Goal: Book appointment/travel/reservation

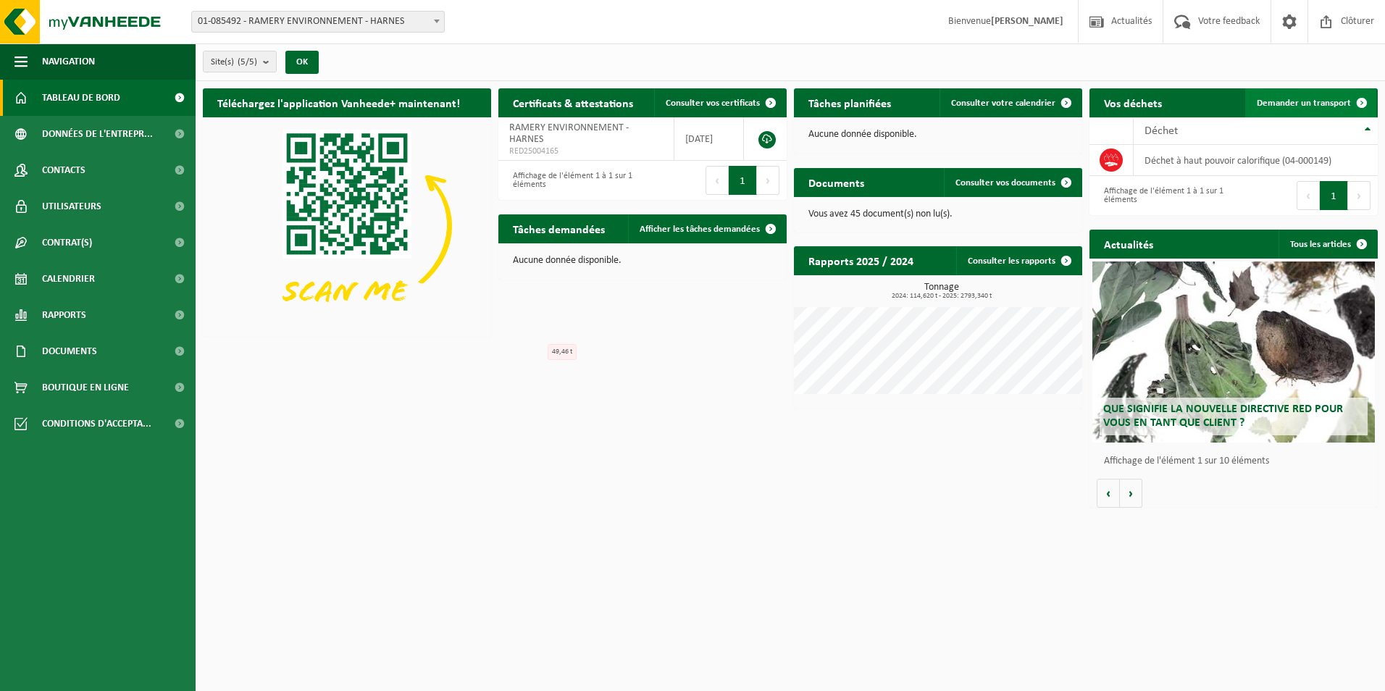
click at [1320, 103] on span "Demander un transport" at bounding box center [1304, 103] width 94 height 9
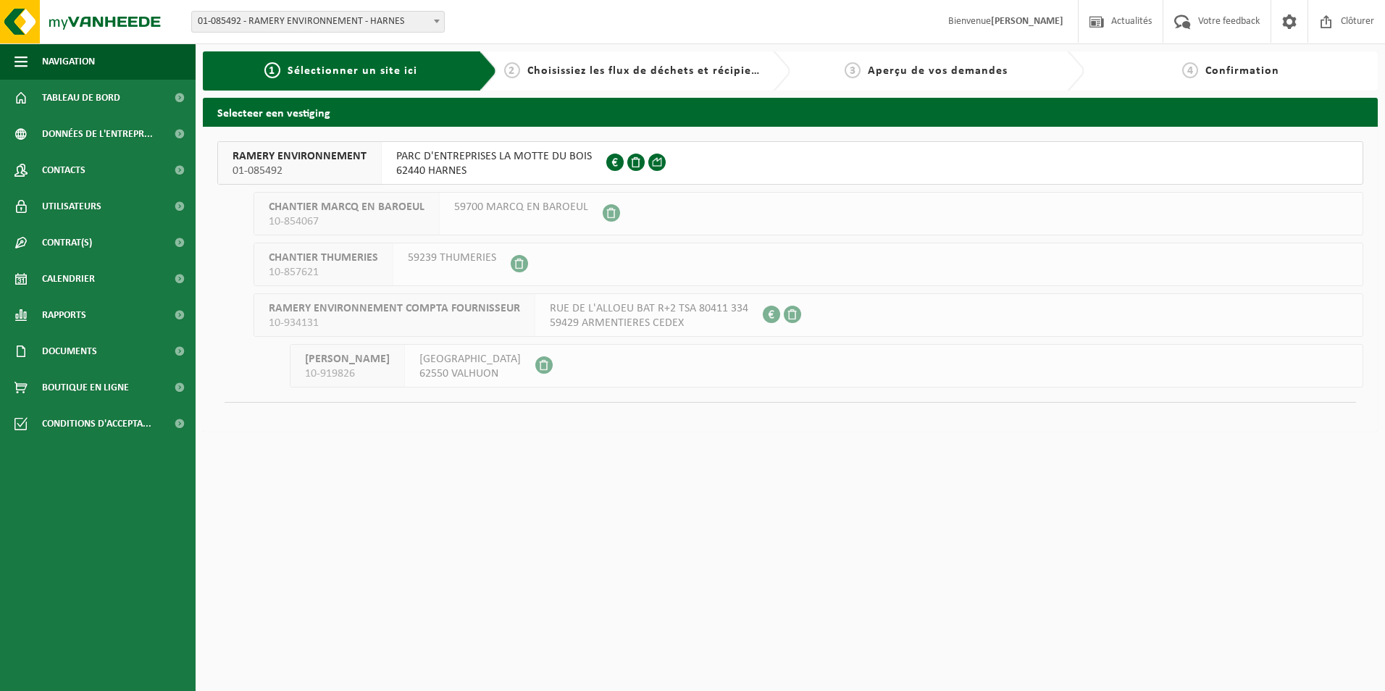
click at [485, 152] on span "PARC D'ENTREPRISES LA MOTTE DU BOIS" at bounding box center [494, 156] width 196 height 14
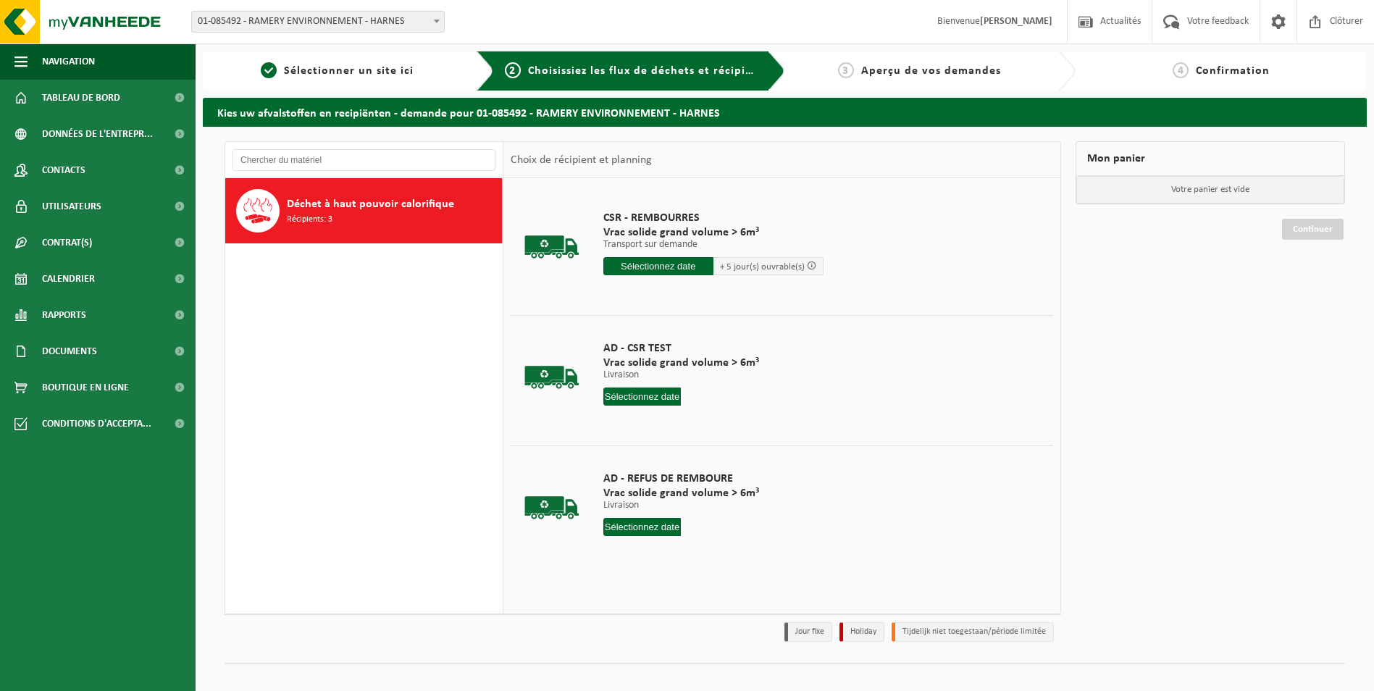
click at [695, 264] on input "text" at bounding box center [658, 266] width 110 height 18
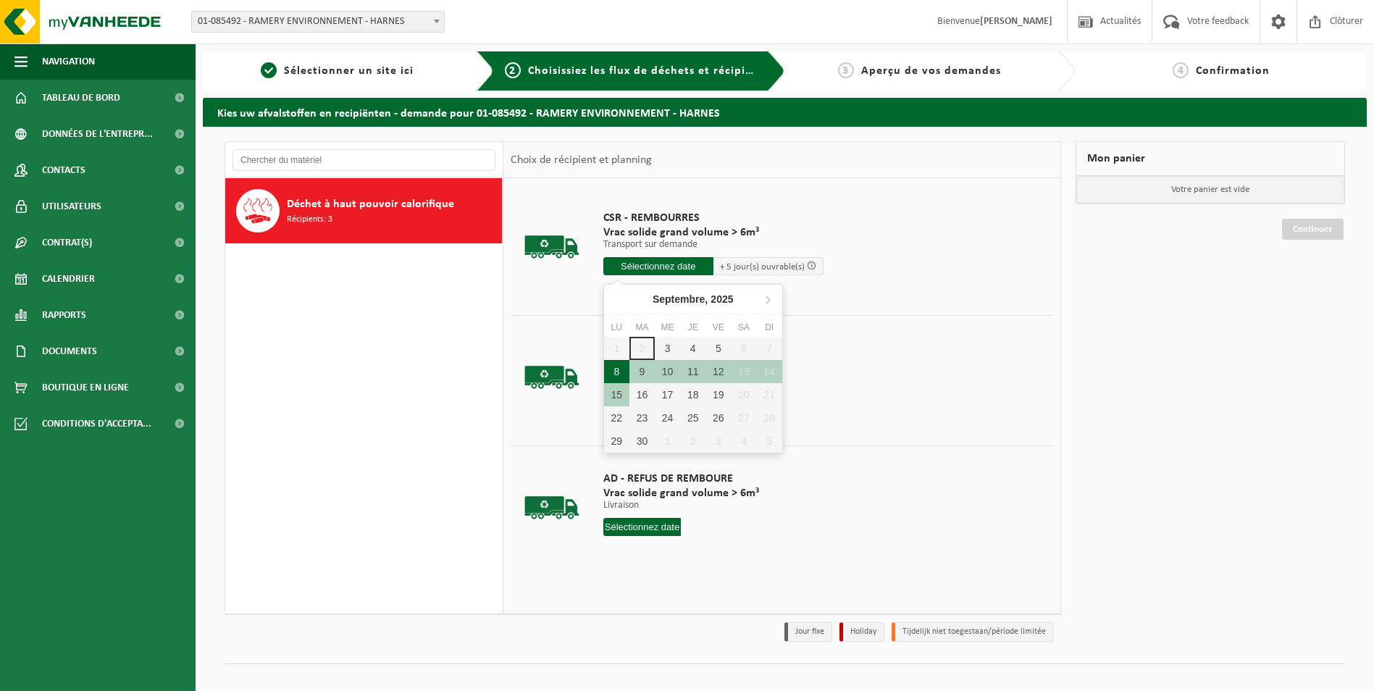
click at [616, 369] on div "8" at bounding box center [616, 371] width 25 height 23
type input "à partir de 2025-09-08"
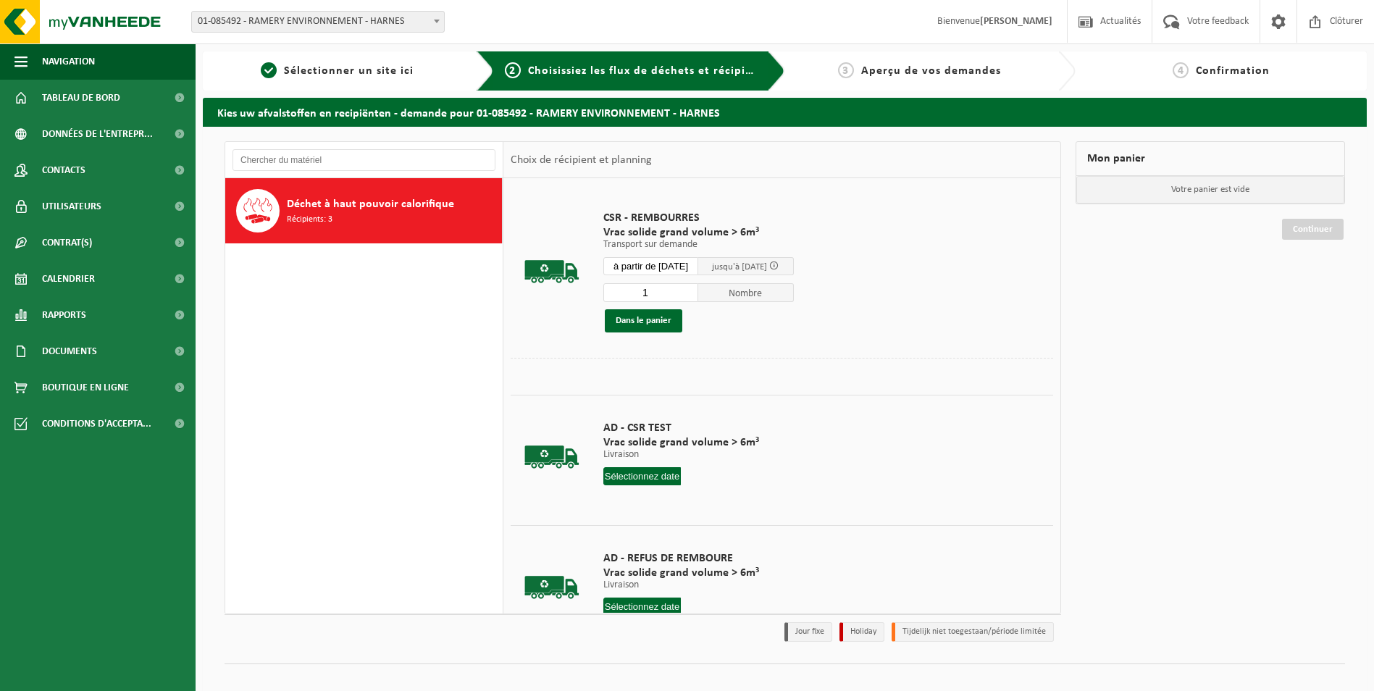
click at [671, 293] on input "1" at bounding box center [651, 292] width 96 height 19
click at [647, 292] on input "12" at bounding box center [651, 292] width 96 height 19
type input "2"
click at [647, 318] on button "Dans le panier" at bounding box center [643, 320] width 77 height 23
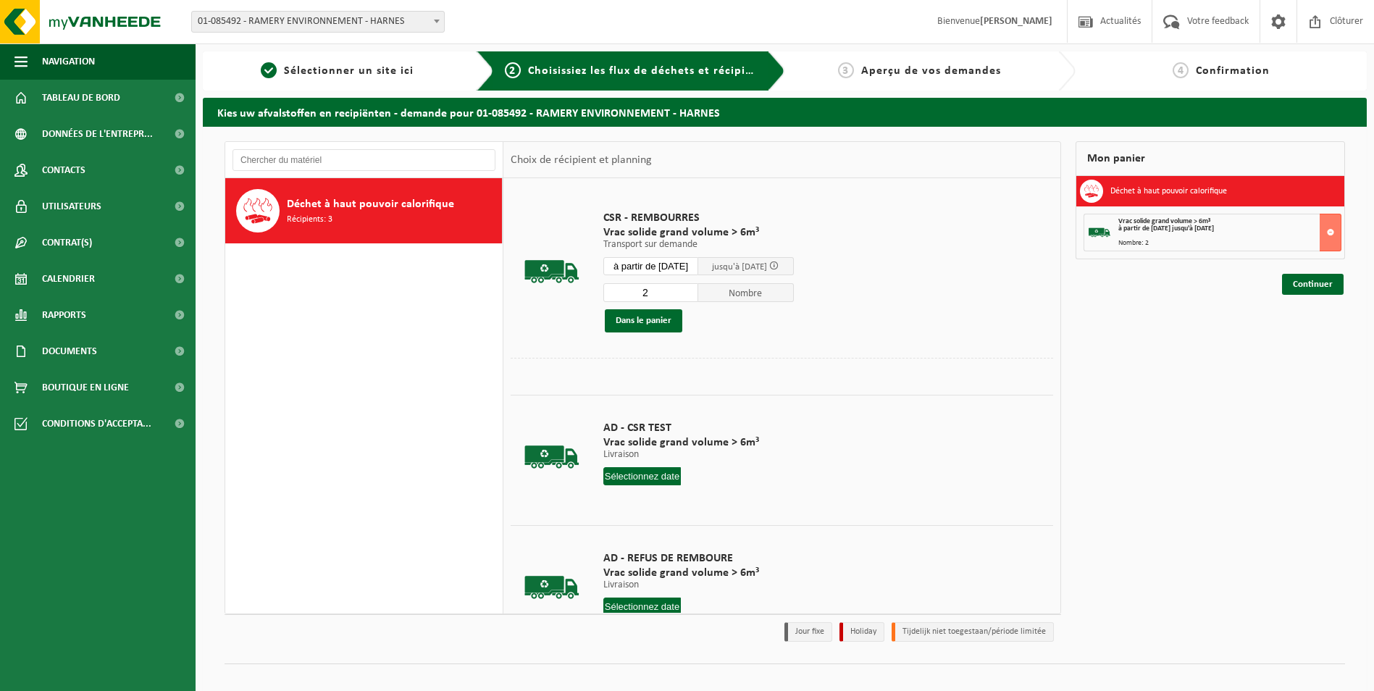
click at [676, 267] on input "à partir de 2025-09-08" at bounding box center [651, 266] width 96 height 18
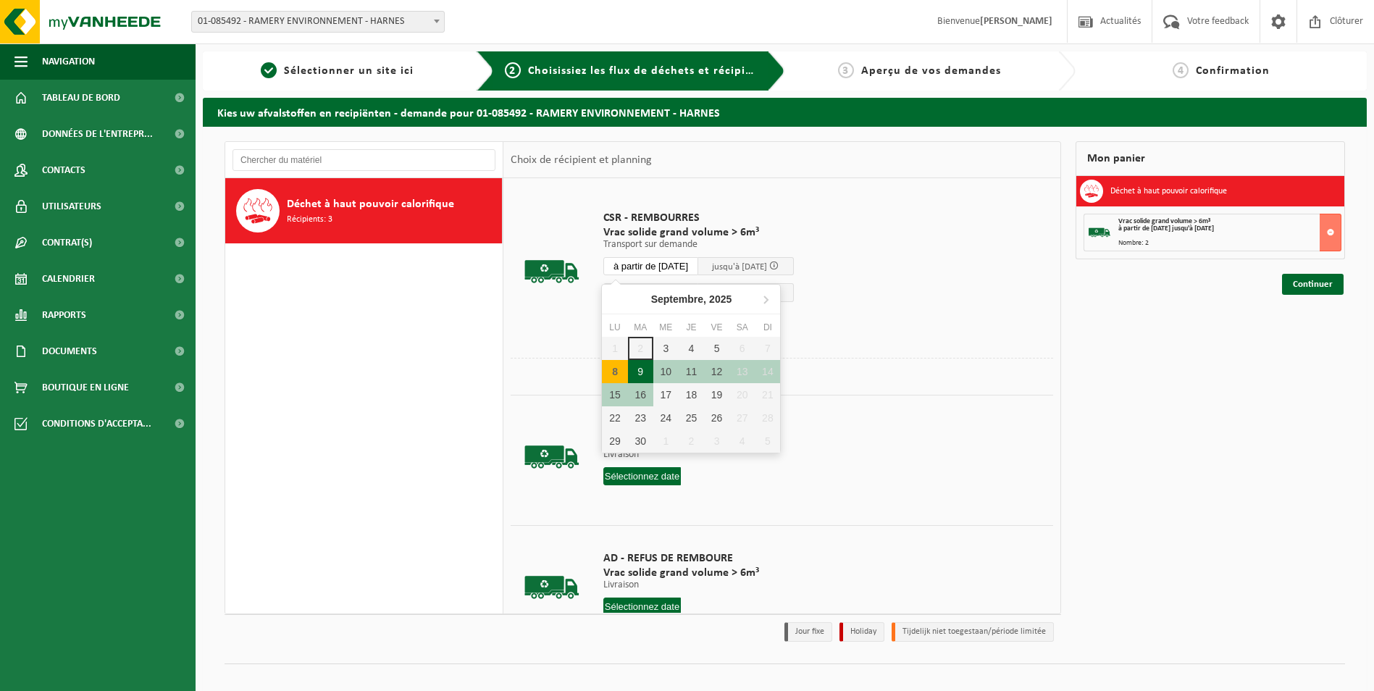
click at [638, 369] on div "9" at bounding box center [640, 371] width 25 height 23
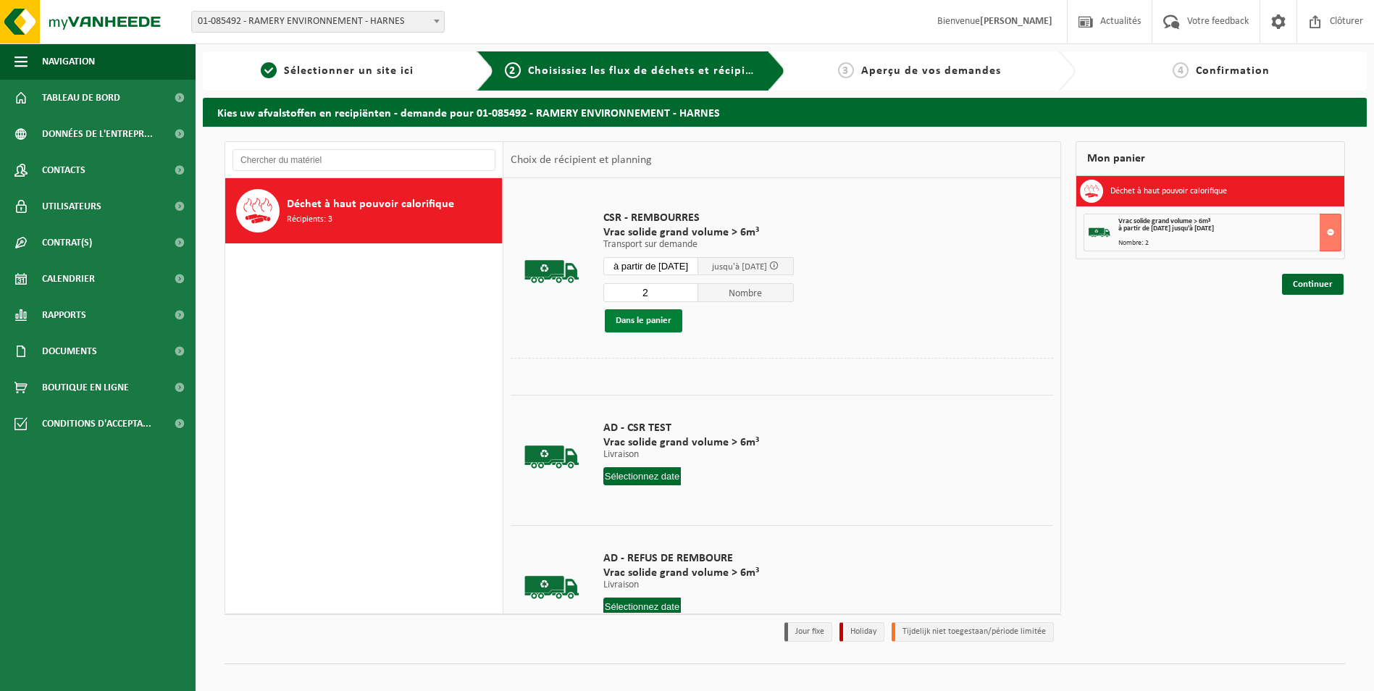
click at [653, 326] on button "Dans le panier" at bounding box center [643, 320] width 77 height 23
click at [666, 260] on input "à partir de 2025-09-09" at bounding box center [651, 266] width 96 height 18
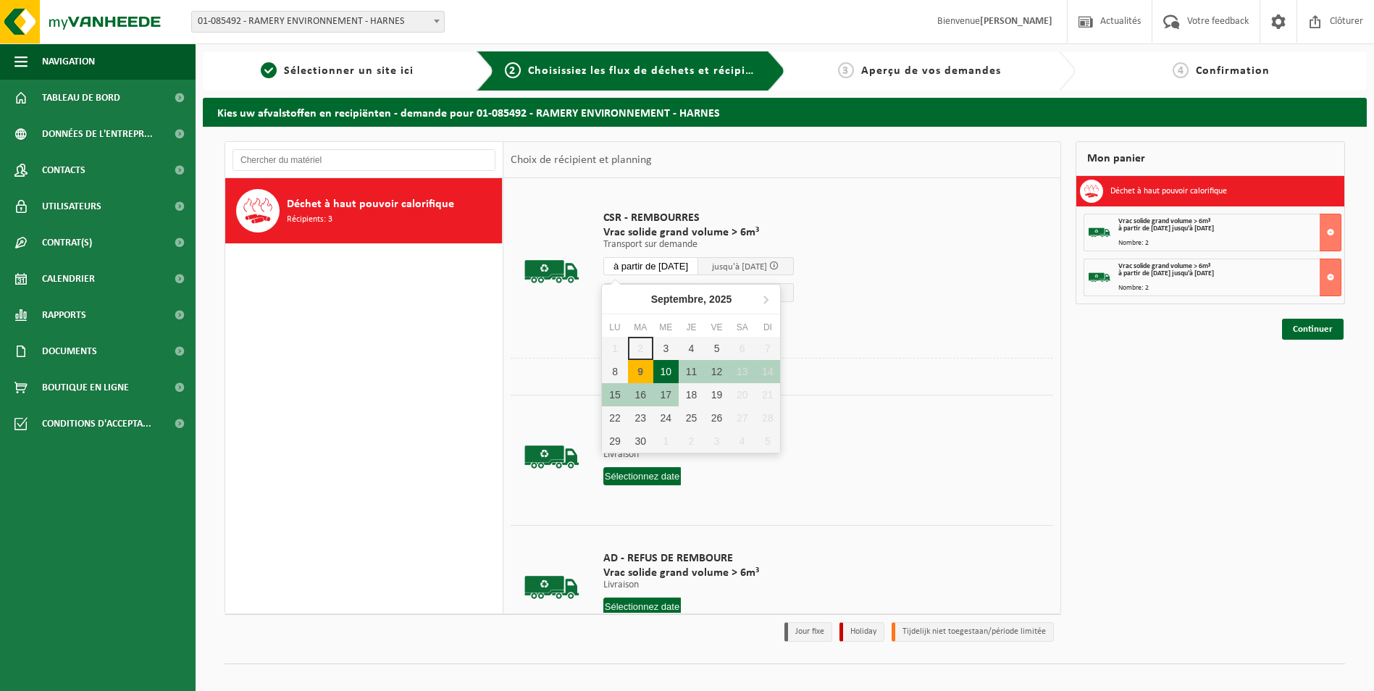
click at [671, 369] on div "10" at bounding box center [665, 371] width 25 height 23
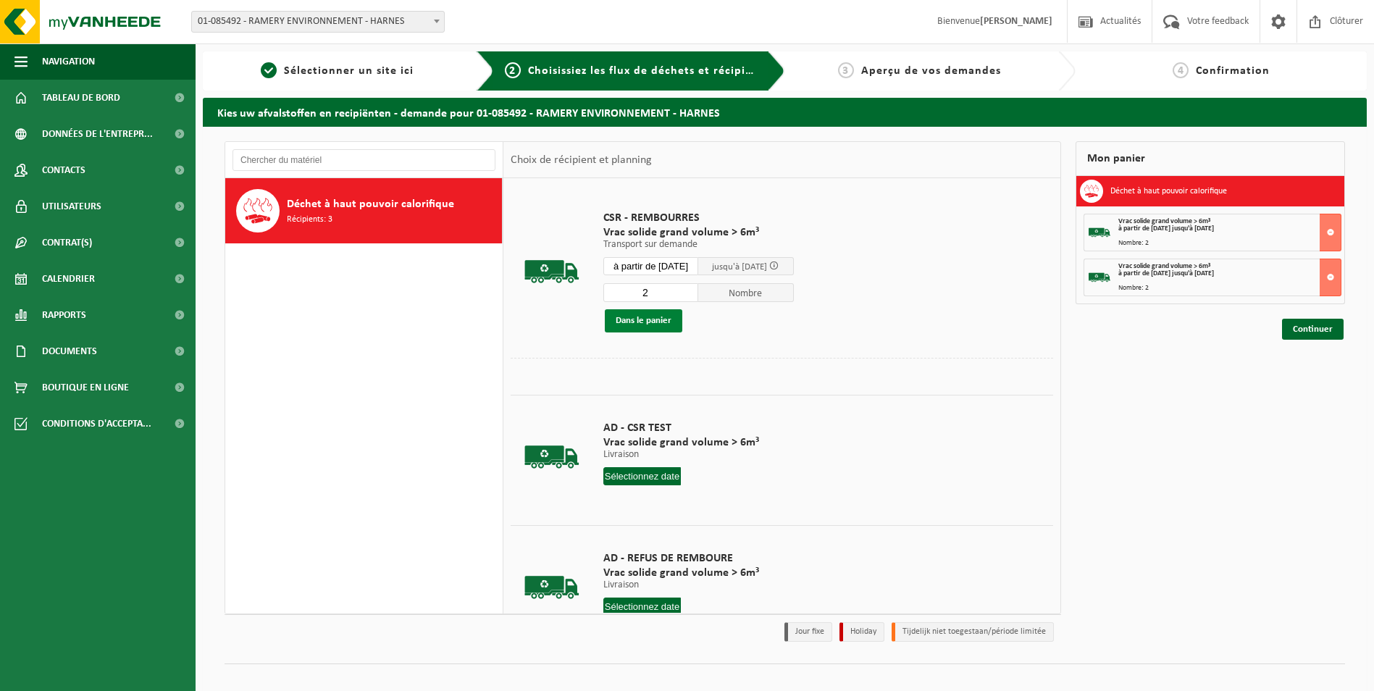
click at [650, 316] on button "Dans le panier" at bounding box center [643, 320] width 77 height 23
click at [674, 265] on input "à partir de 2025-09-10" at bounding box center [651, 266] width 96 height 18
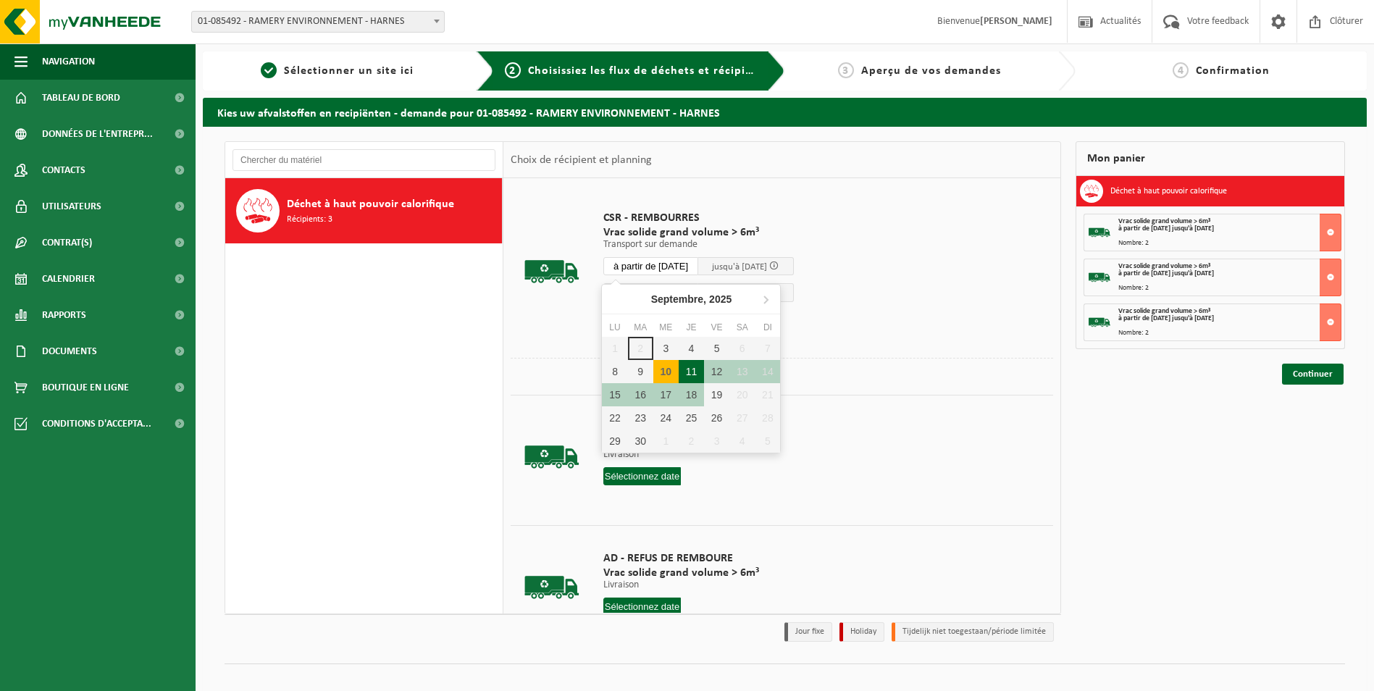
click at [691, 371] on div "11" at bounding box center [691, 371] width 25 height 23
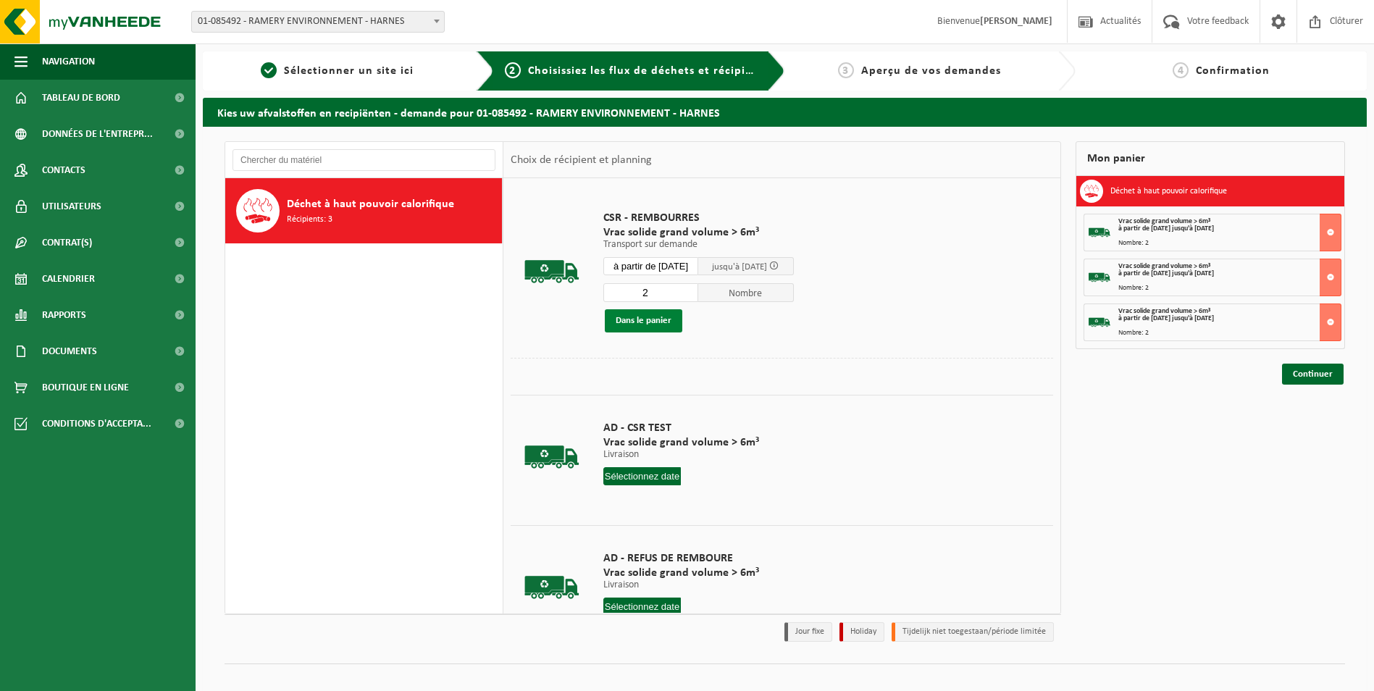
click at [648, 322] on button "Dans le panier" at bounding box center [643, 320] width 77 height 23
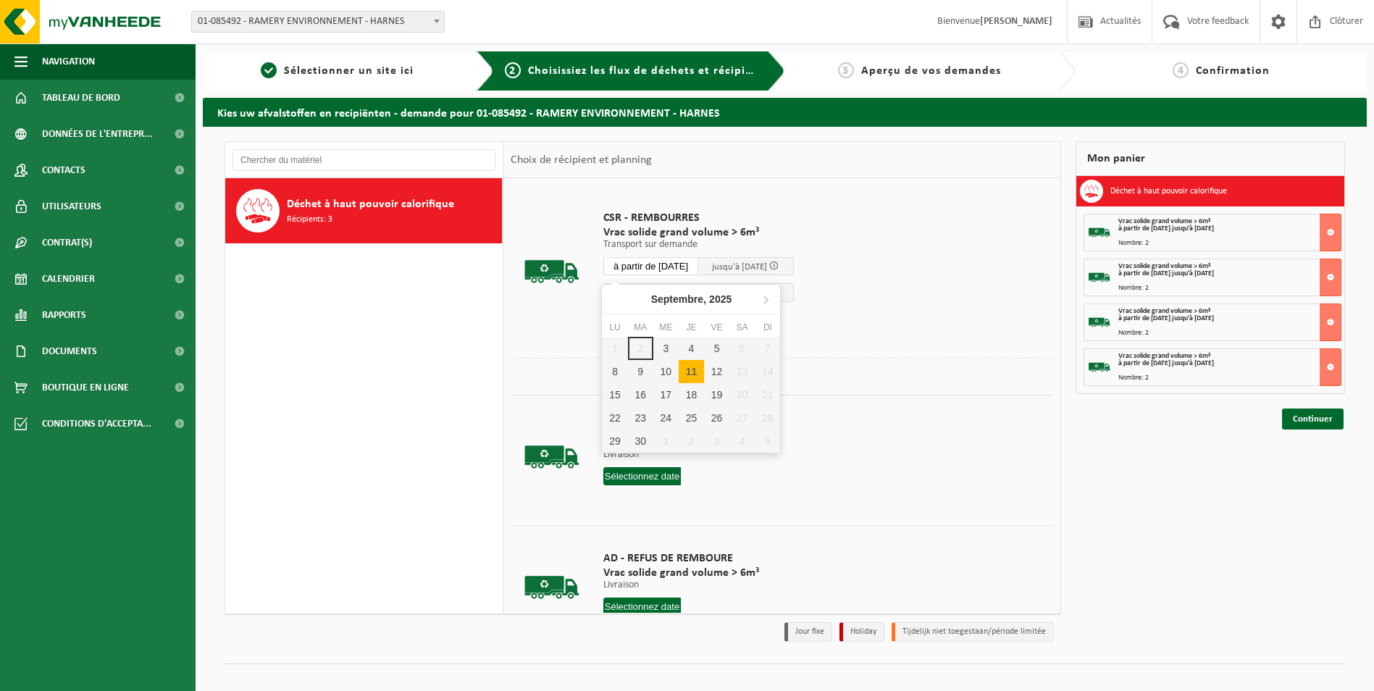
click at [671, 264] on input "à partir de 2025-09-11" at bounding box center [651, 266] width 96 height 18
click at [721, 370] on div "12" at bounding box center [716, 371] width 25 height 23
type input "à partir de 2025-09-12"
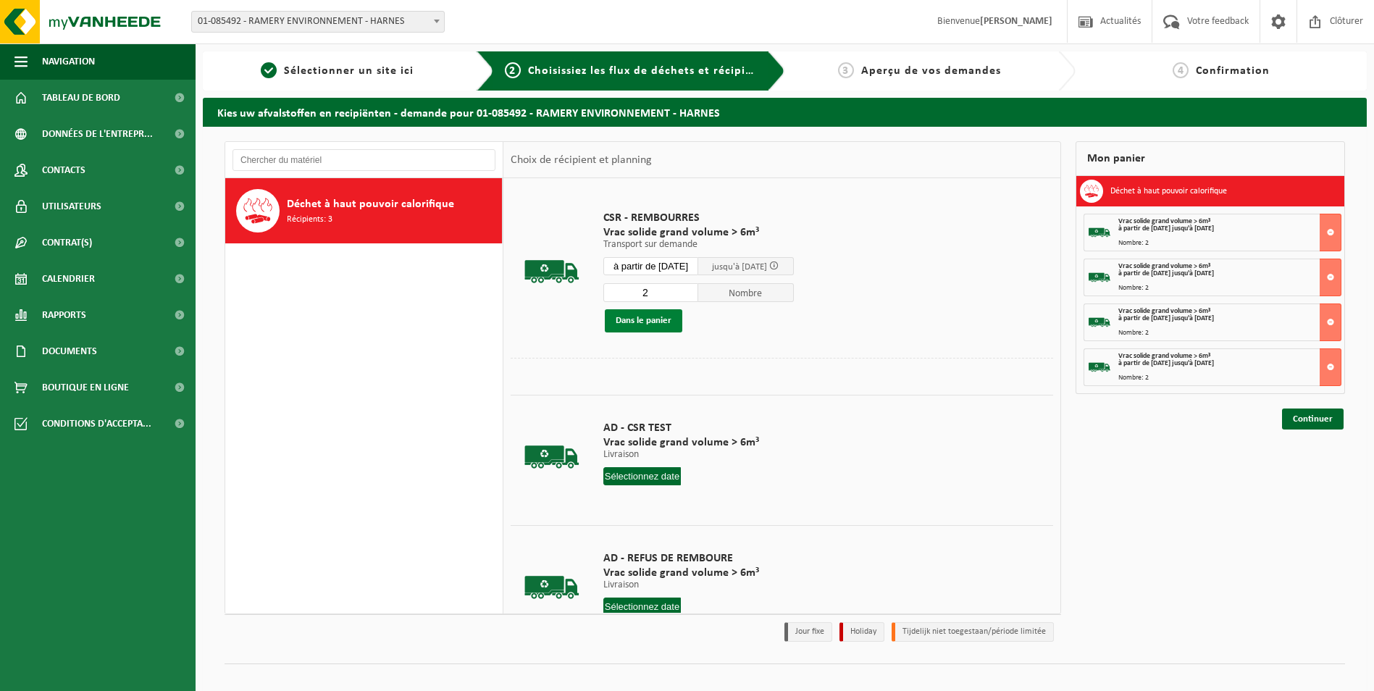
click at [650, 317] on button "Dans le panier" at bounding box center [643, 320] width 77 height 23
click at [1307, 461] on link "Continuer" at bounding box center [1313, 463] width 62 height 21
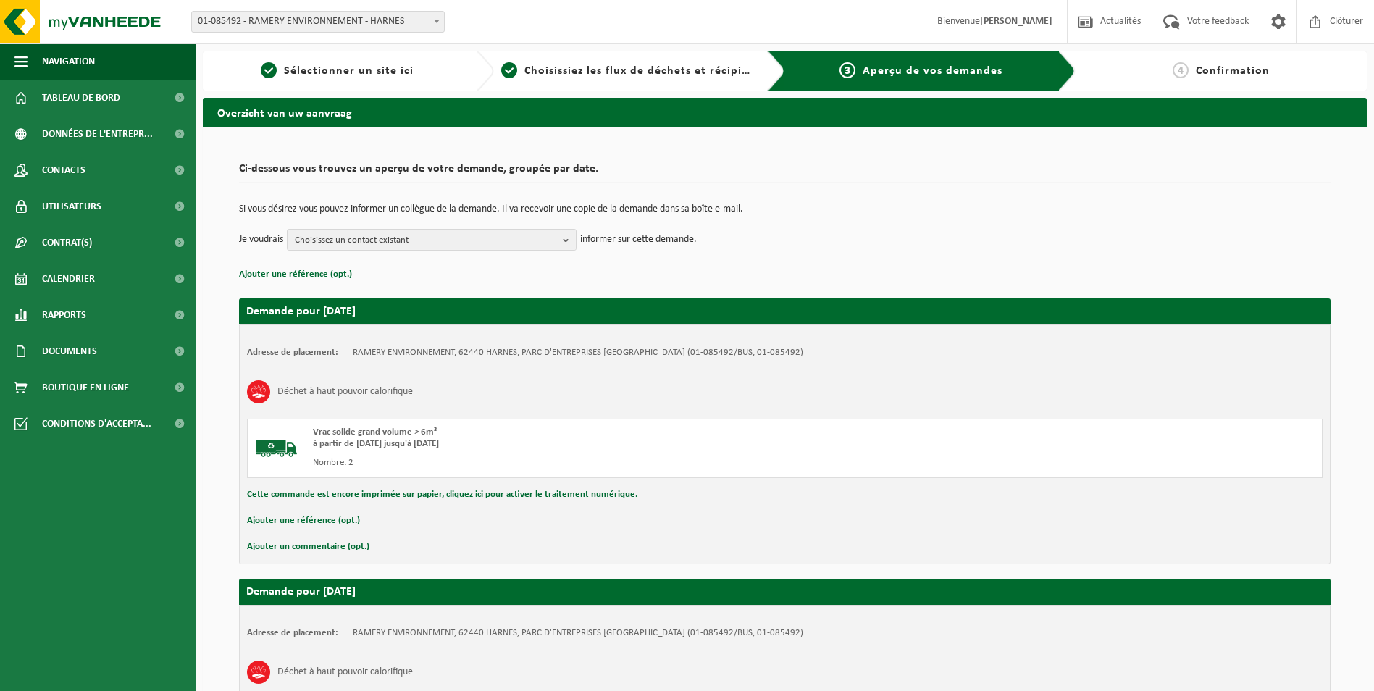
click at [322, 549] on button "Ajouter un commentaire (opt.)" at bounding box center [308, 546] width 122 height 19
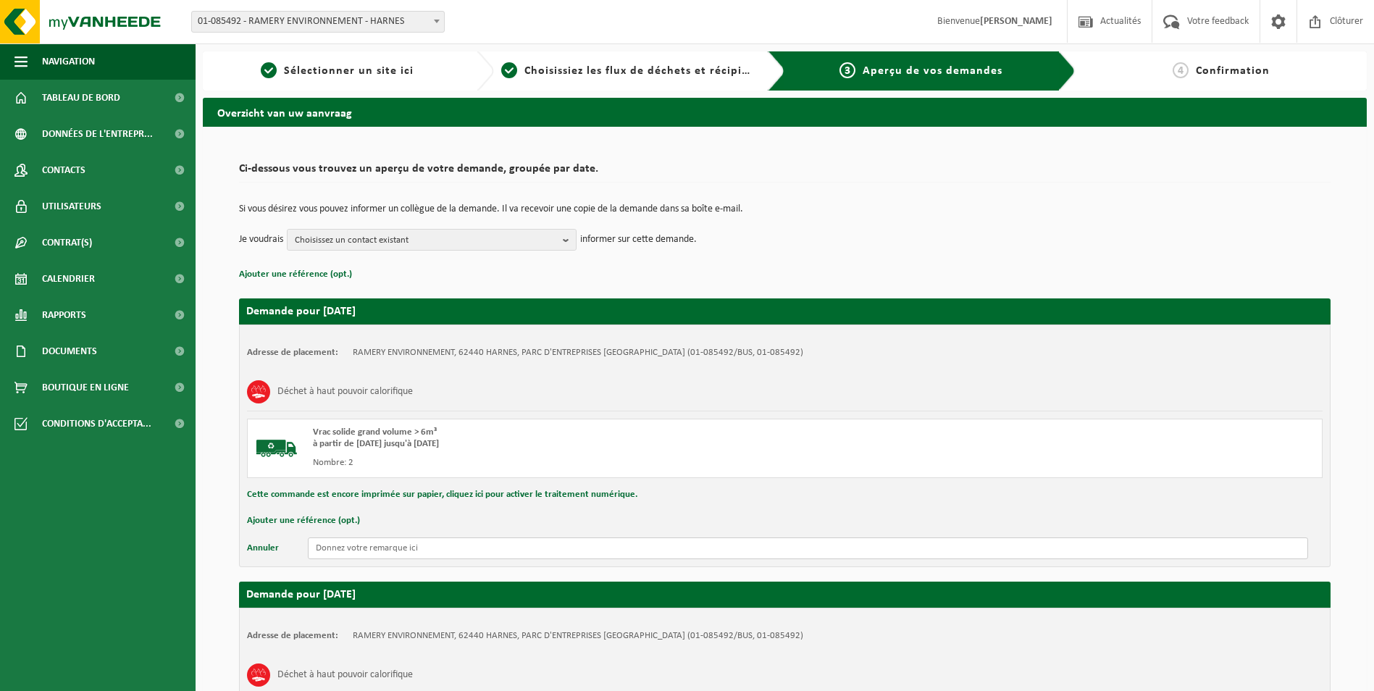
click at [333, 548] on input "text" at bounding box center [808, 548] width 1000 height 22
drag, startPoint x: 435, startPoint y: 553, endPoint x: 414, endPoint y: 556, distance: 20.4
click at [434, 554] on input "2 enlèvements le 08/08/25" at bounding box center [808, 548] width 1000 height 22
click at [404, 548] on input "2 enlèvements le 08/08/25" at bounding box center [808, 548] width 1000 height 22
drag, startPoint x: 460, startPoint y: 550, endPoint x: 216, endPoint y: 559, distance: 244.2
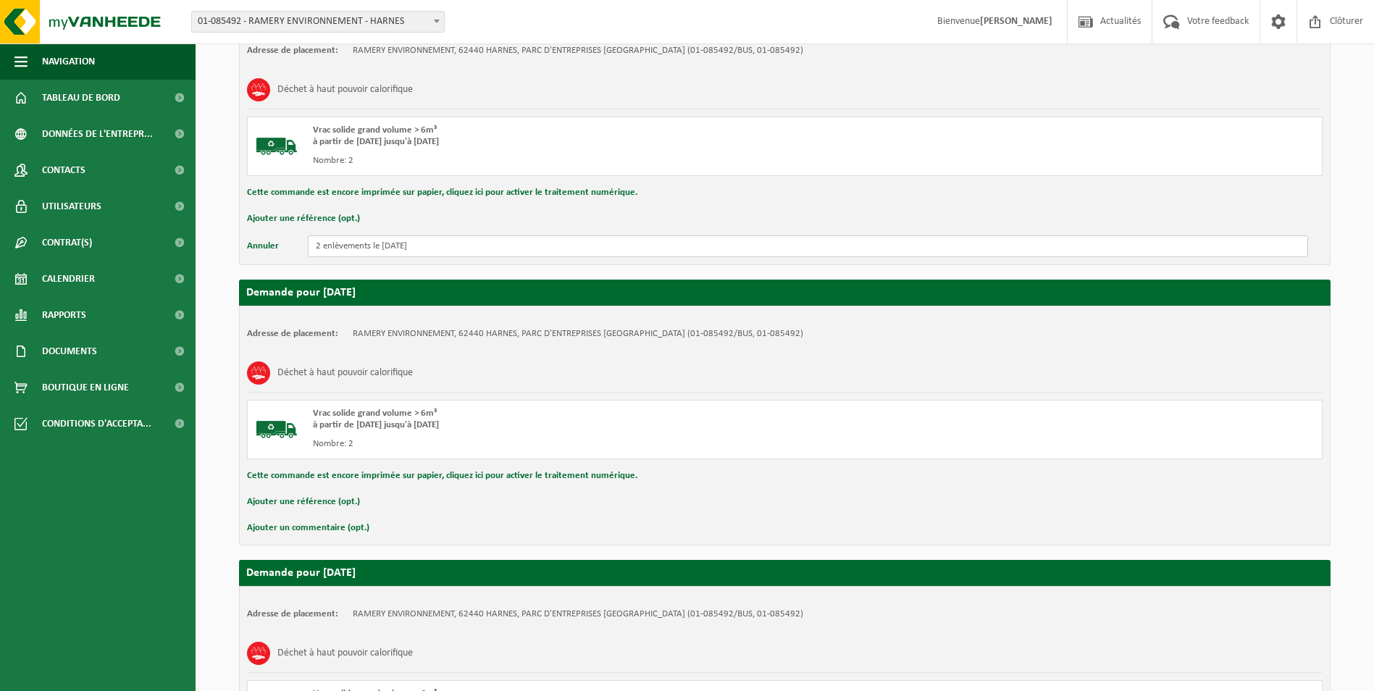
scroll to position [362, 0]
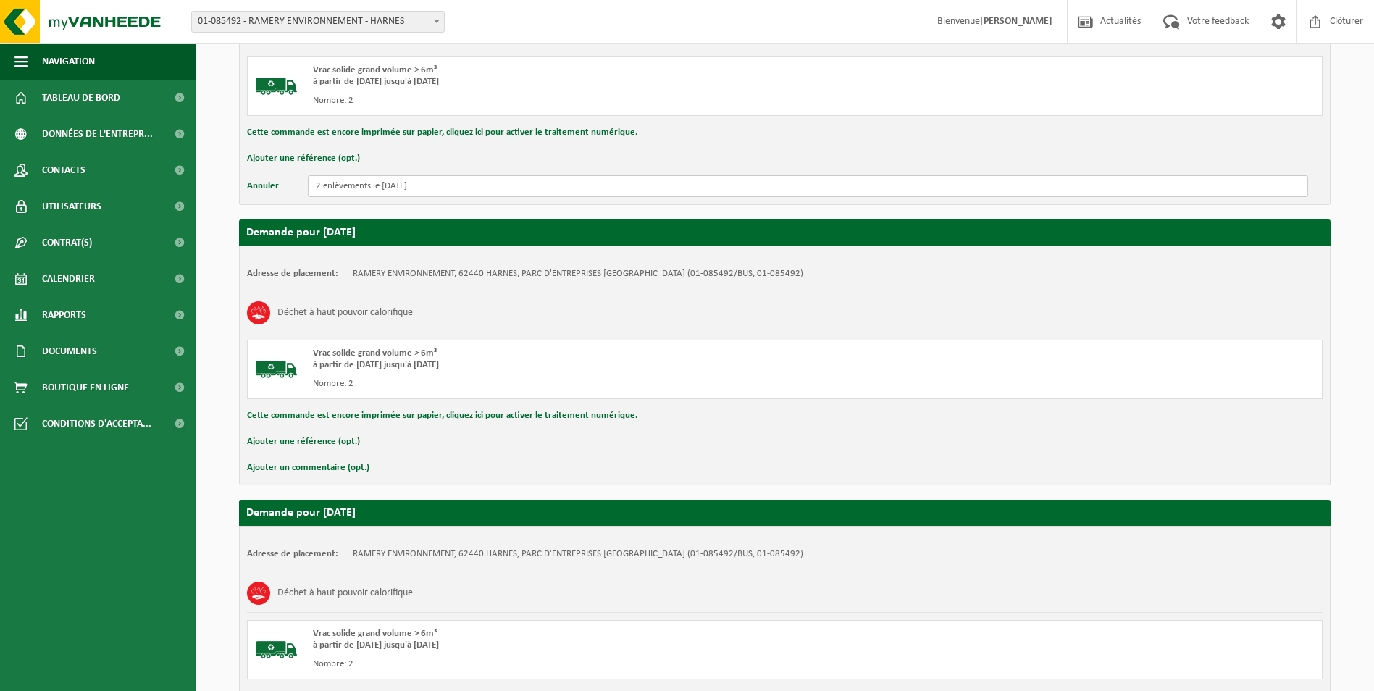
type input "2 enlèvements le 08/09/25"
click at [331, 459] on button "Ajouter un commentaire (opt.)" at bounding box center [308, 467] width 122 height 19
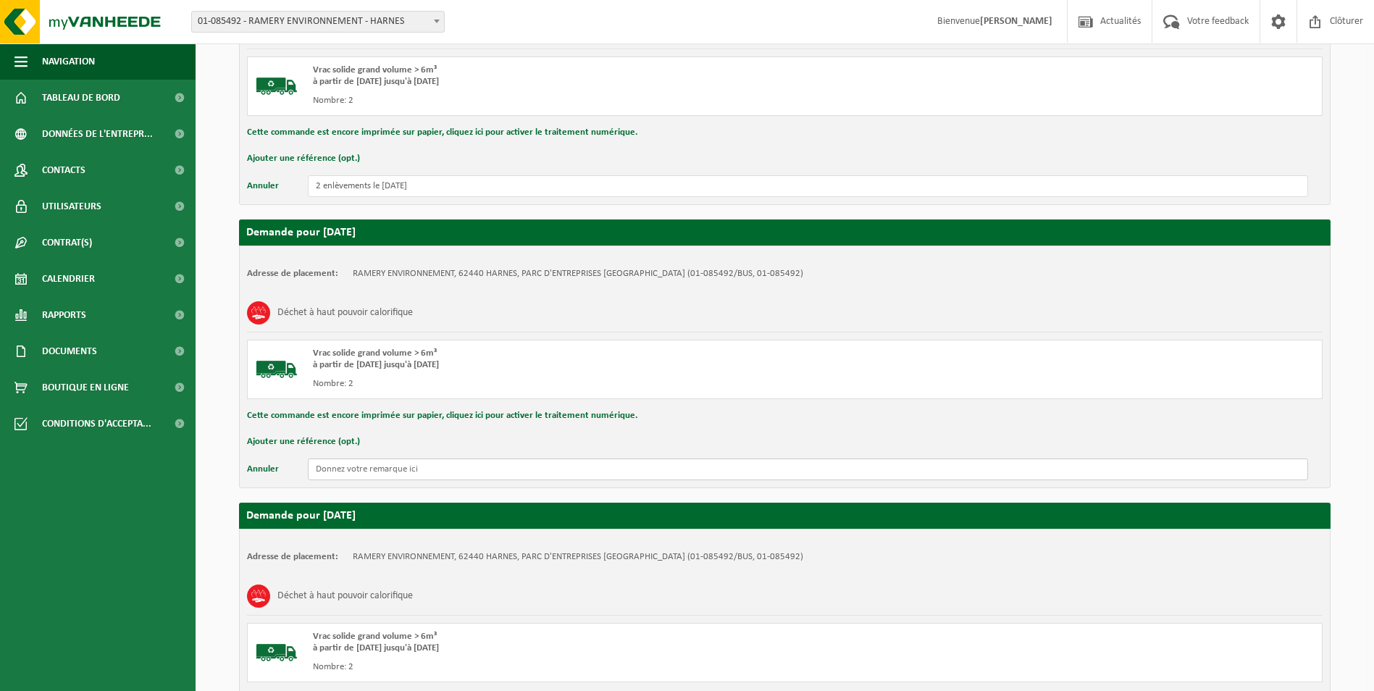
click at [345, 467] on input "text" at bounding box center [808, 469] width 1000 height 22
paste input "2 enlèvements le 08/09/25"
click at [393, 468] on input "2 enlèvements le 08/09/25" at bounding box center [808, 469] width 1000 height 22
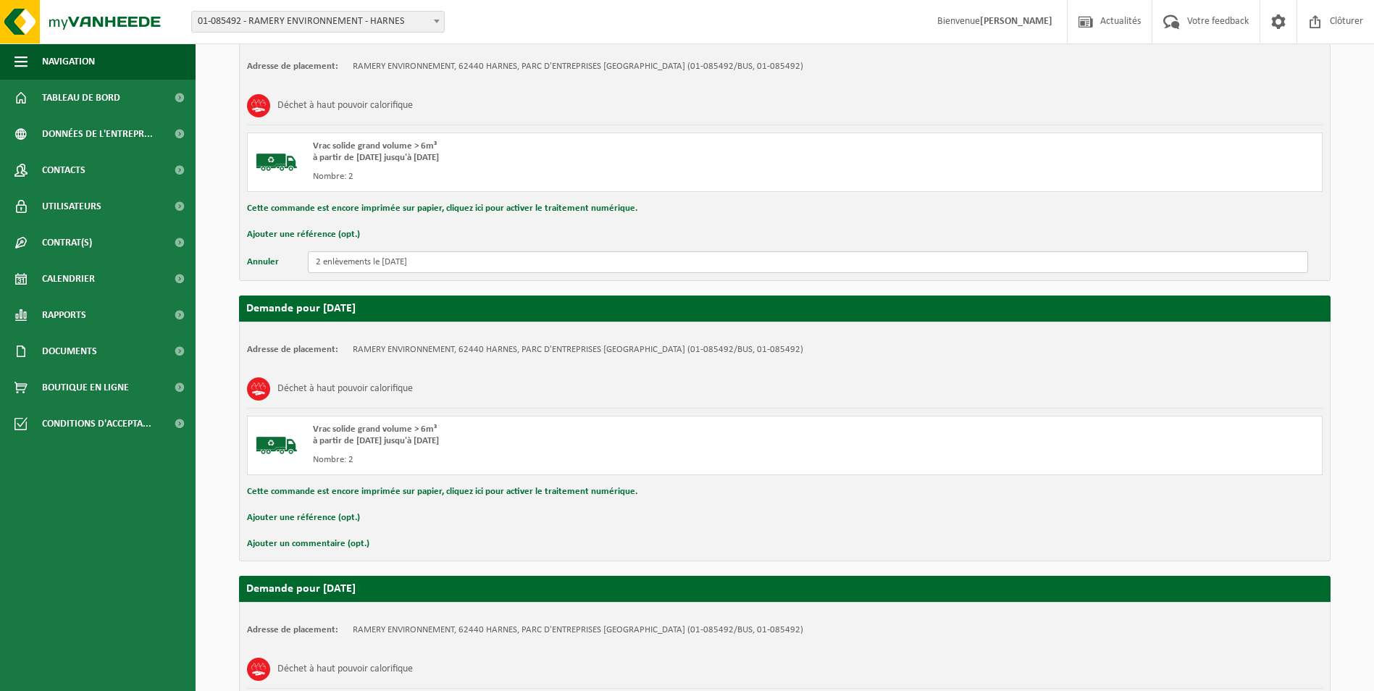
scroll to position [652, 0]
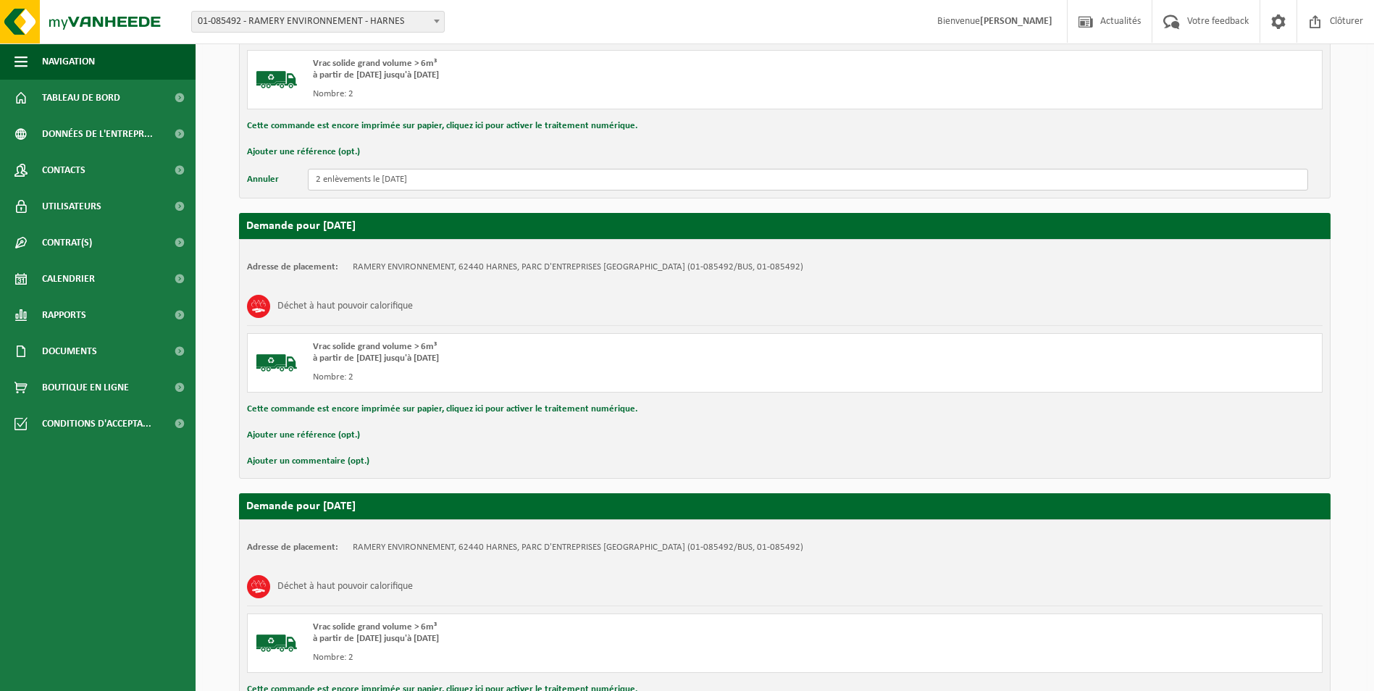
type input "2 enlèvements le 09/09/25"
click at [351, 456] on button "Ajouter un commentaire (opt.)" at bounding box center [308, 461] width 122 height 19
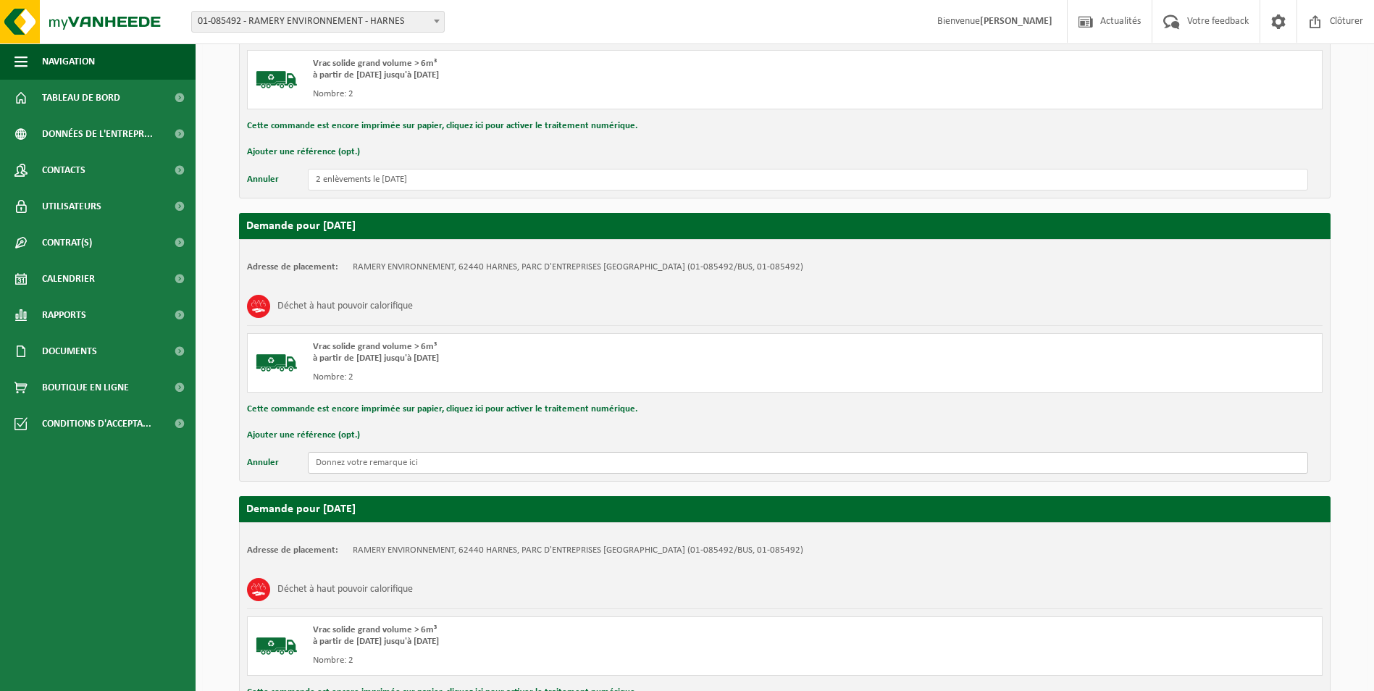
click at [365, 458] on input "text" at bounding box center [808, 463] width 1000 height 22
paste input "2 enlèvements le 08/09/25"
click at [392, 461] on input "2 enlèvements le 08/09/25" at bounding box center [808, 463] width 1000 height 22
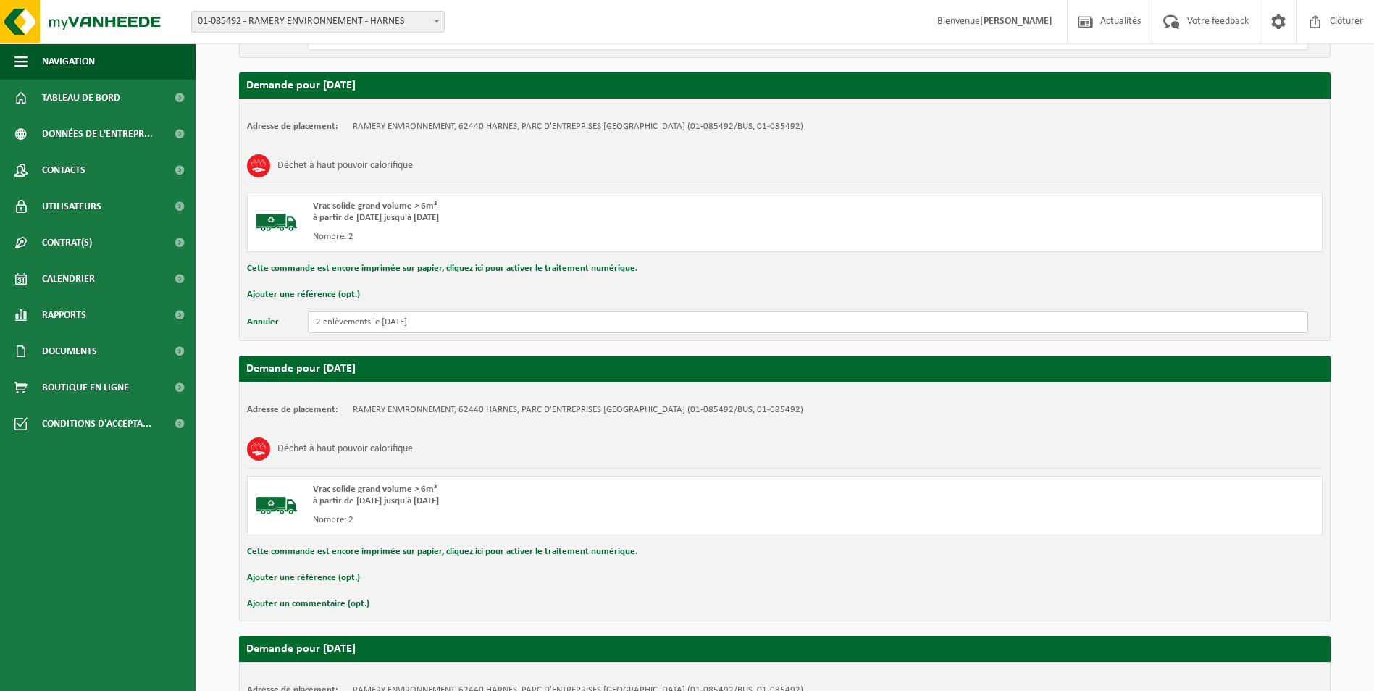
scroll to position [869, 0]
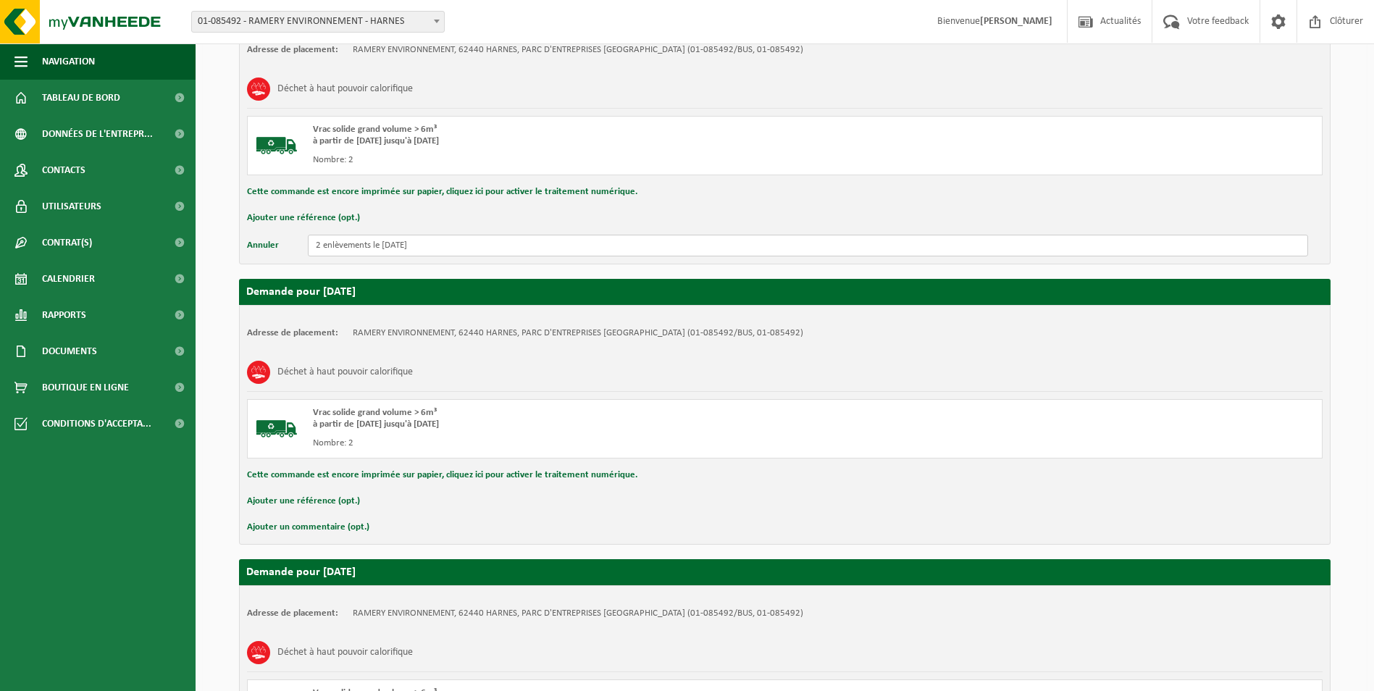
type input "2 enlèvements le 10/09/25"
click at [345, 527] on button "Ajouter un commentaire (opt.)" at bounding box center [308, 527] width 122 height 19
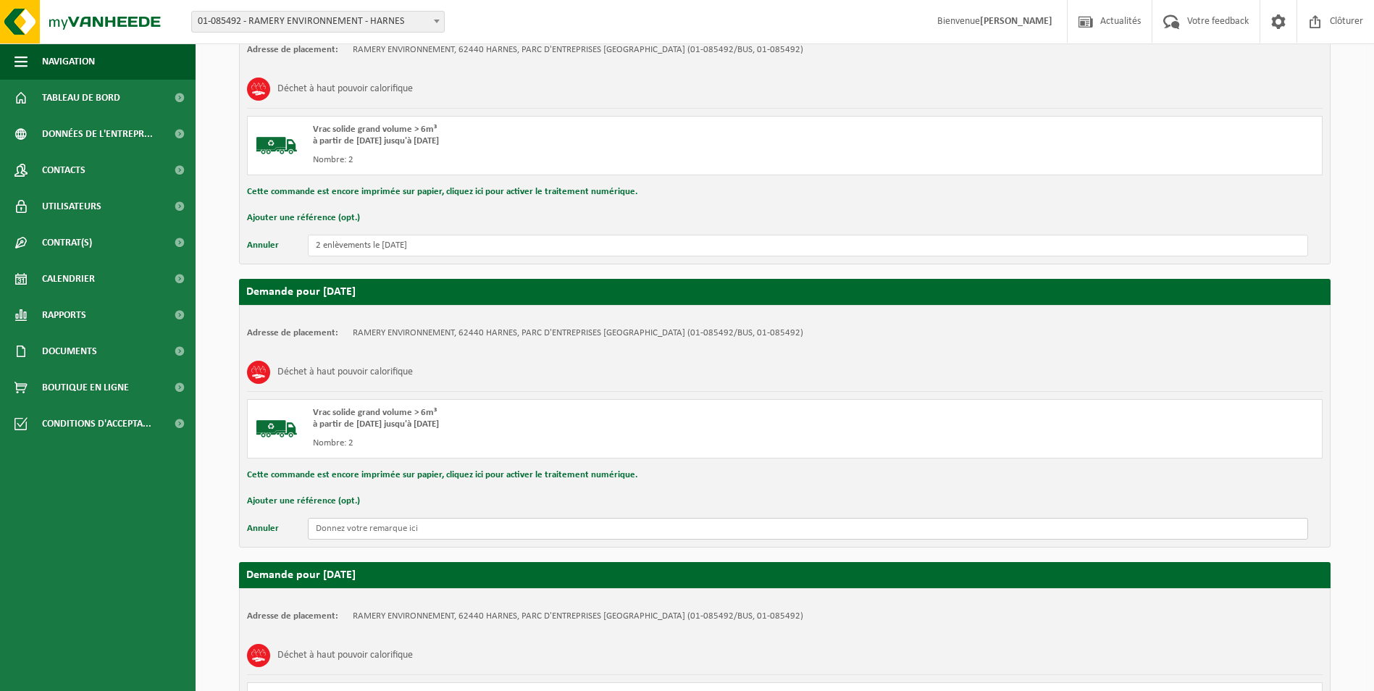
click at [365, 529] on input "text" at bounding box center [808, 529] width 1000 height 22
paste input "2 enlèvements le 08/09/25"
click at [390, 527] on input "2 enlèvements le 08/09/25" at bounding box center [808, 529] width 1000 height 22
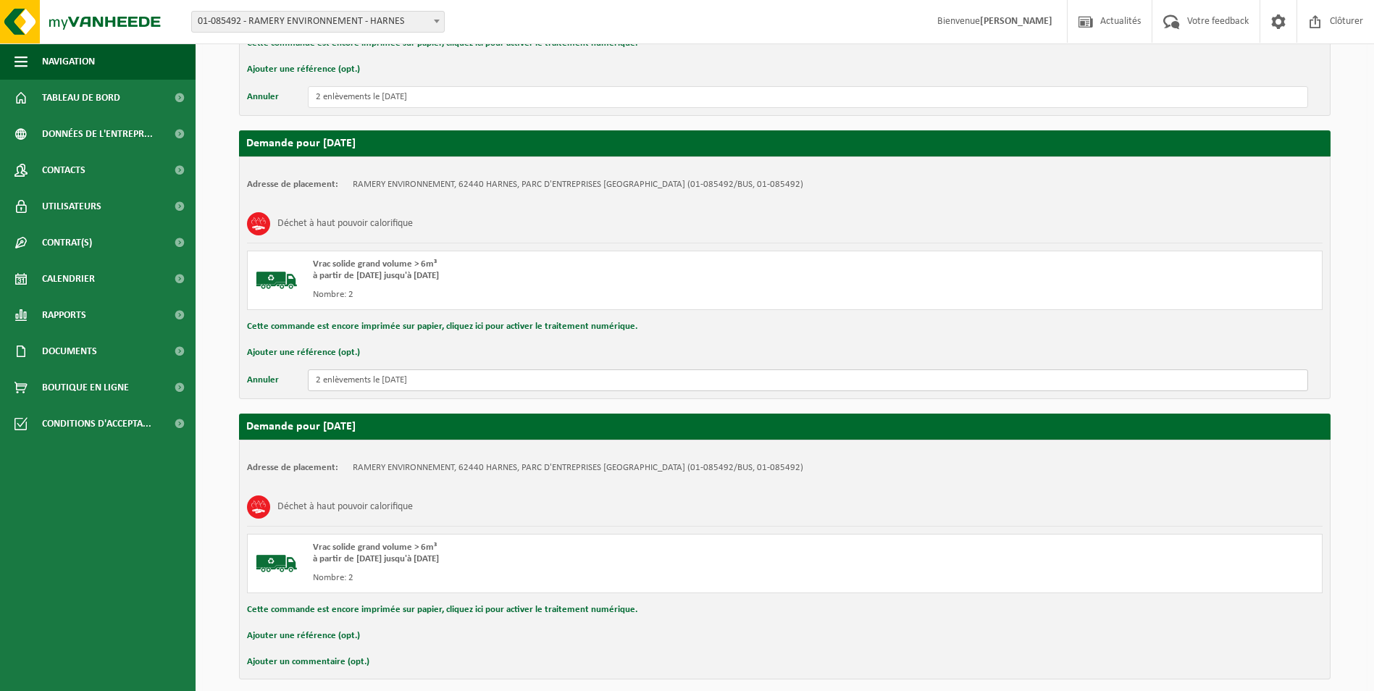
scroll to position [1079, 0]
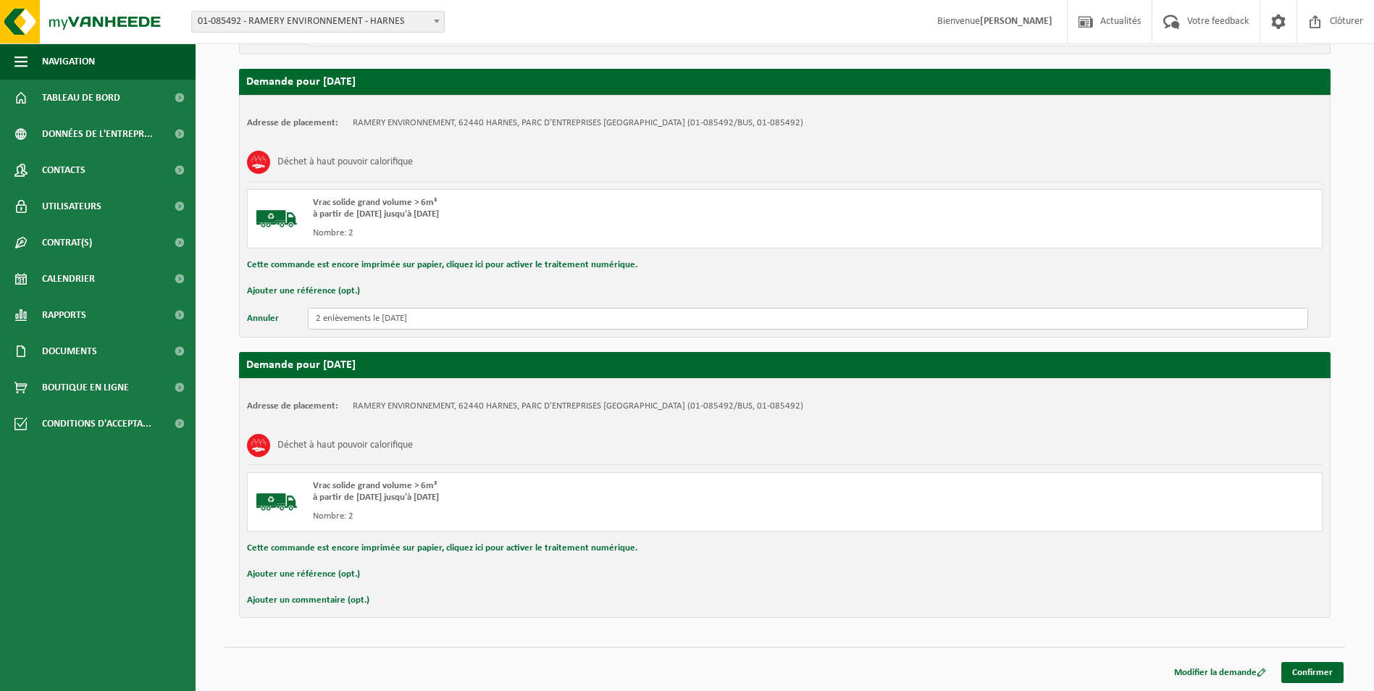
type input "2 enlèvements le 11/09/25"
click at [340, 595] on button "Ajouter un commentaire (opt.)" at bounding box center [308, 600] width 122 height 19
click at [384, 610] on input "text" at bounding box center [808, 602] width 1000 height 22
paste input "2 enlèvements le 08/09/25"
click at [392, 600] on input "2 enlèvements le 08/09/25" at bounding box center [808, 602] width 1000 height 22
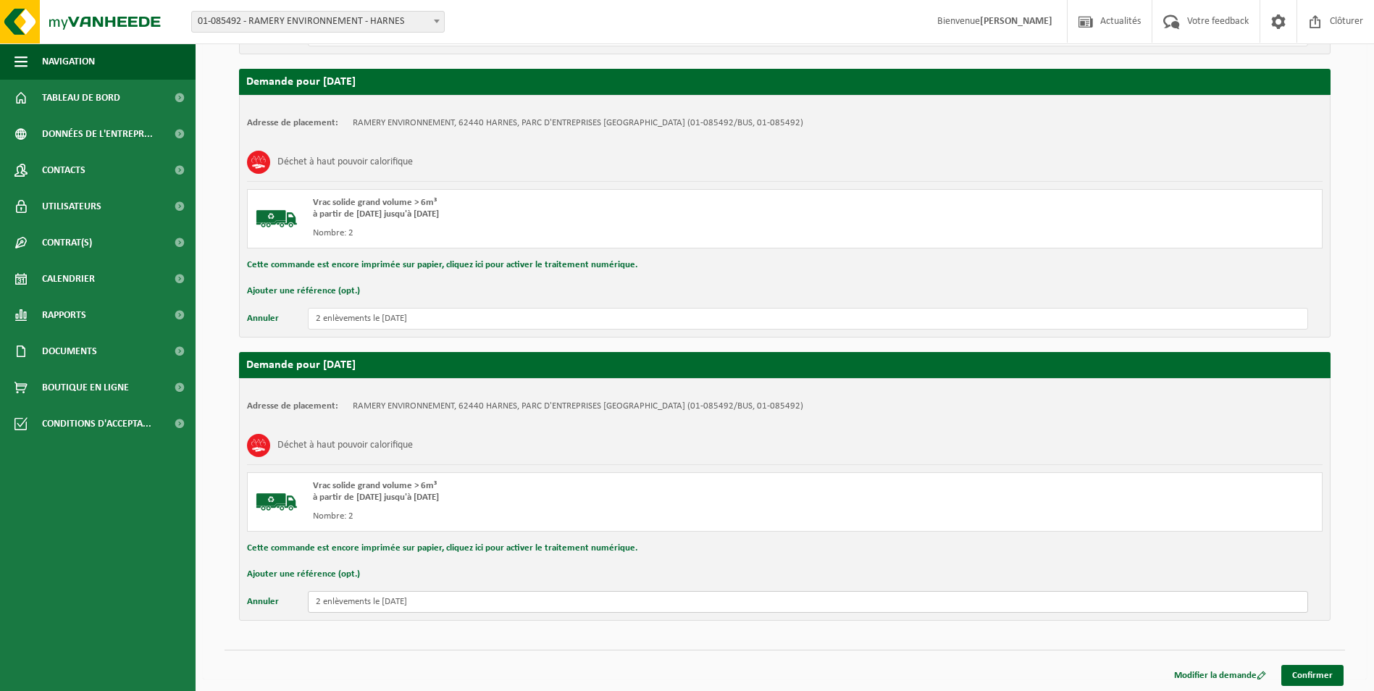
scroll to position [1082, 0]
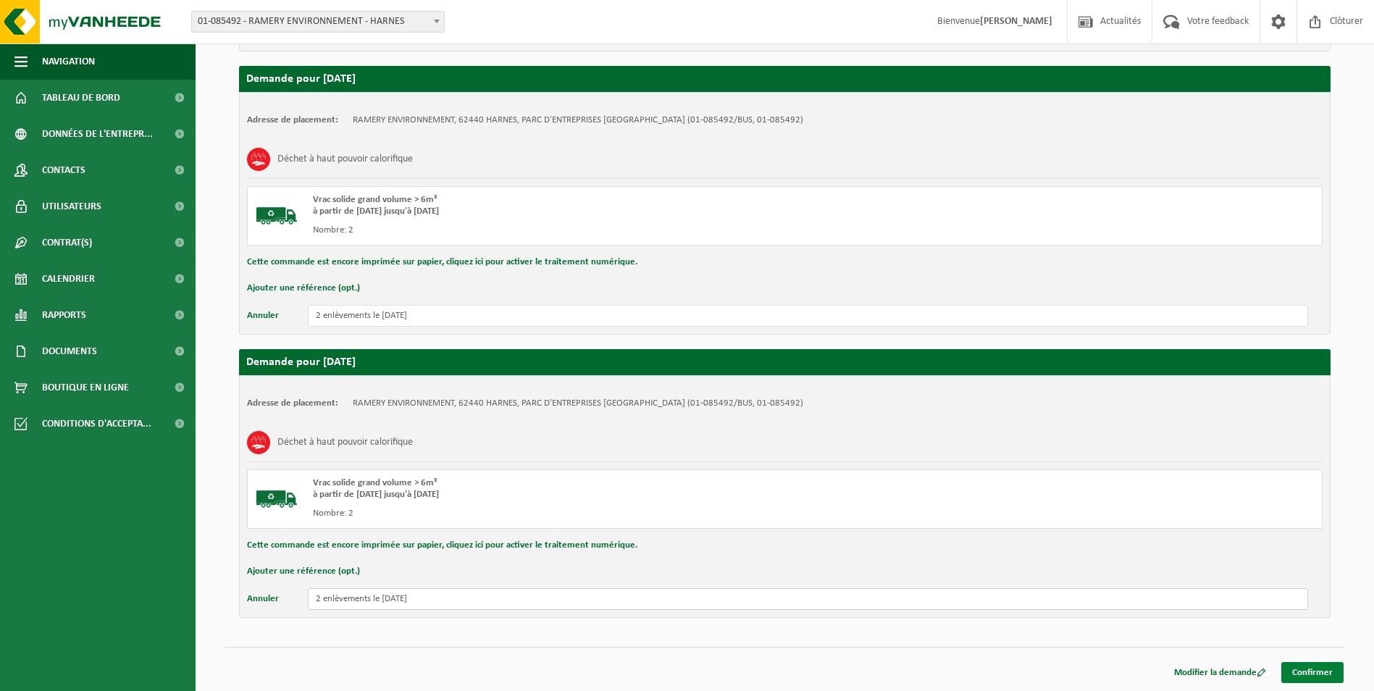
type input "2 enlèvements le 12/09/25"
click at [1332, 674] on link "Confirmer" at bounding box center [1312, 672] width 62 height 21
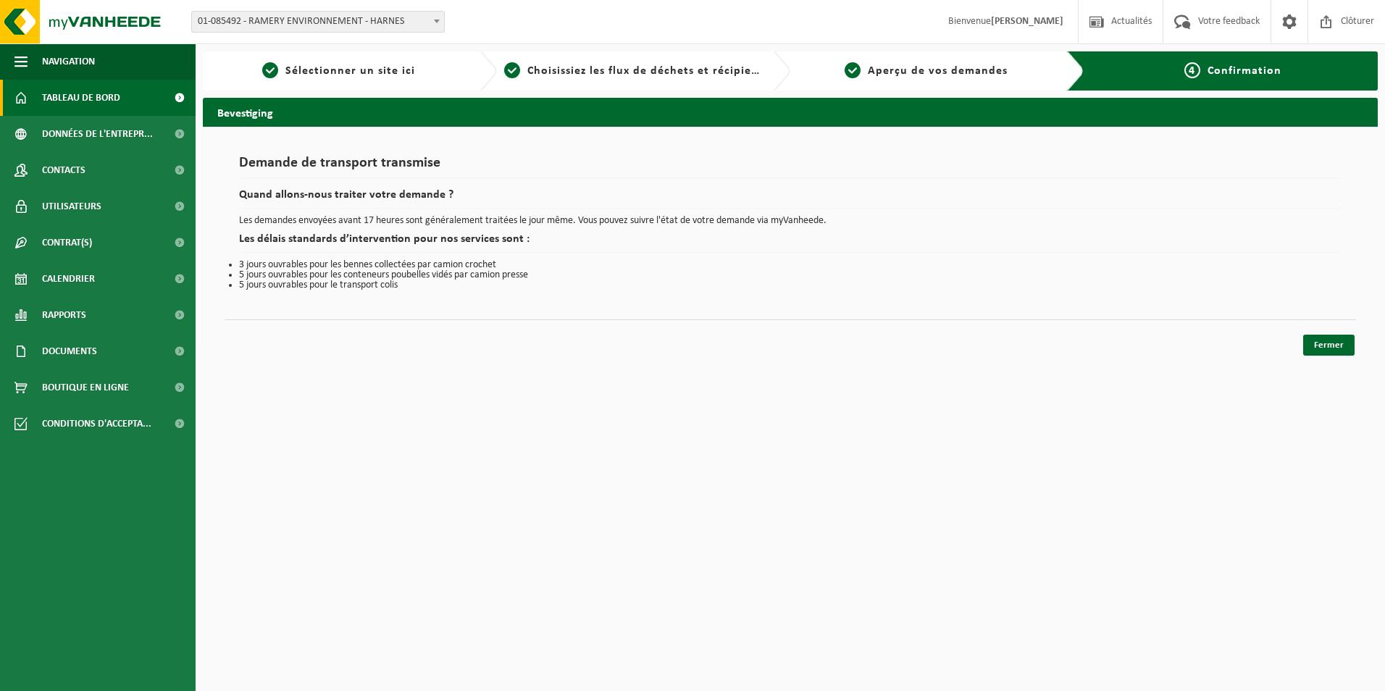
click at [98, 101] on span "Tableau de bord" at bounding box center [81, 98] width 78 height 36
